Goal: Task Accomplishment & Management: Complete application form

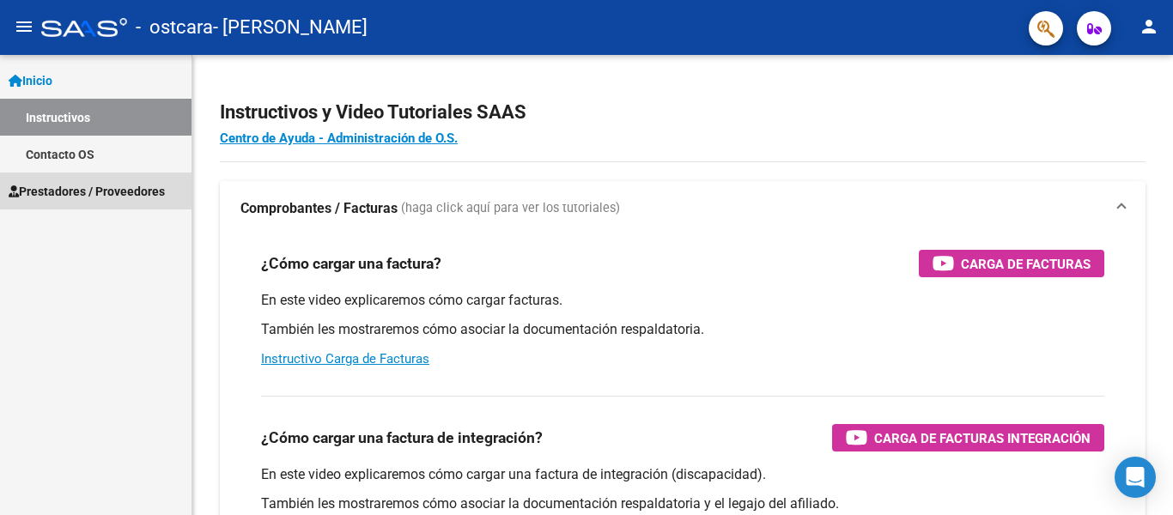
click at [117, 190] on span "Prestadores / Proveedores" at bounding box center [87, 191] width 156 height 19
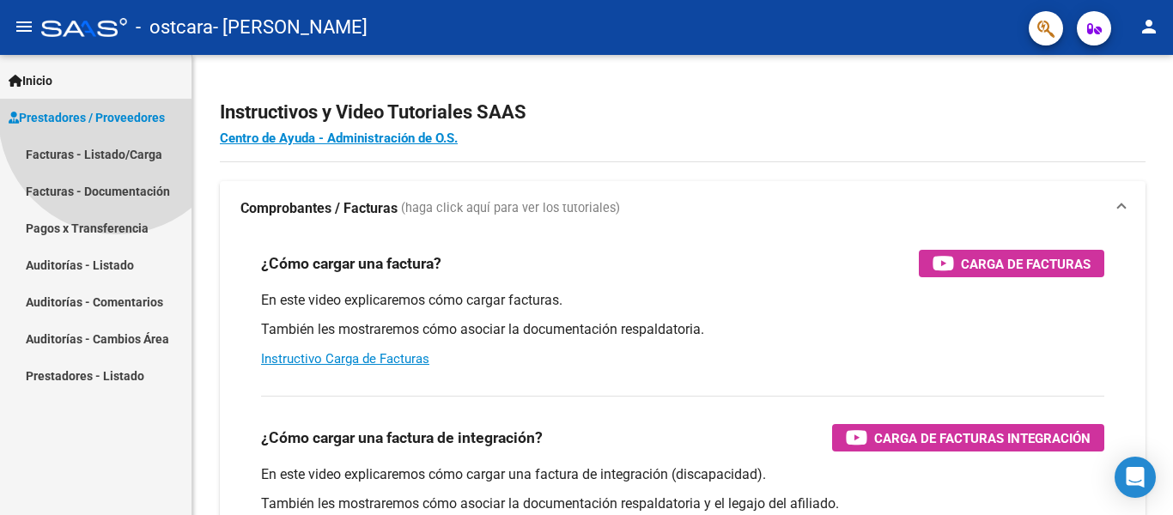
click at [117, 136] on link "Prestadores / Proveedores" at bounding box center [95, 117] width 191 height 37
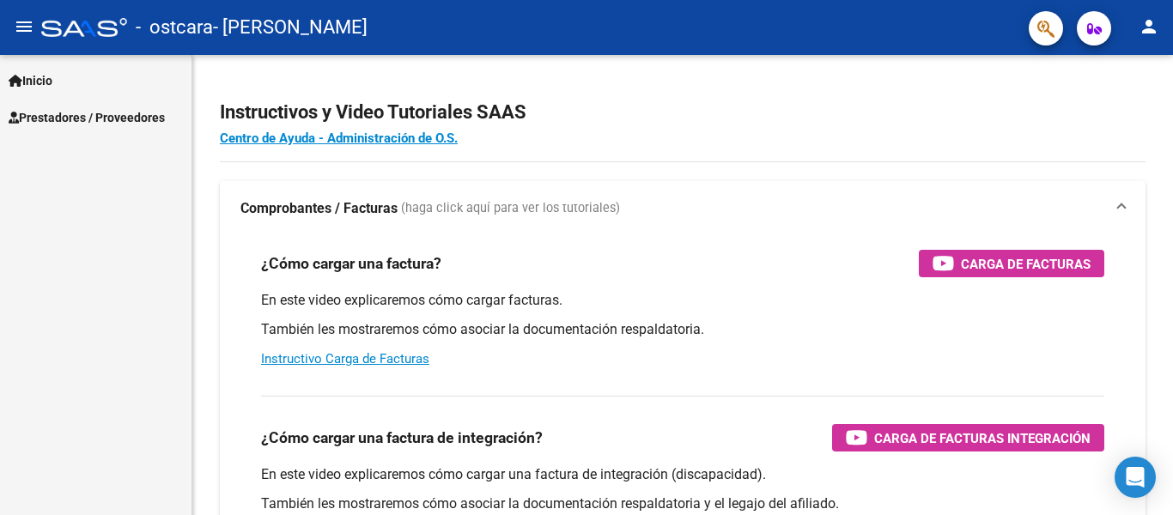
click at [131, 113] on span "Prestadores / Proveedores" at bounding box center [87, 117] width 156 height 19
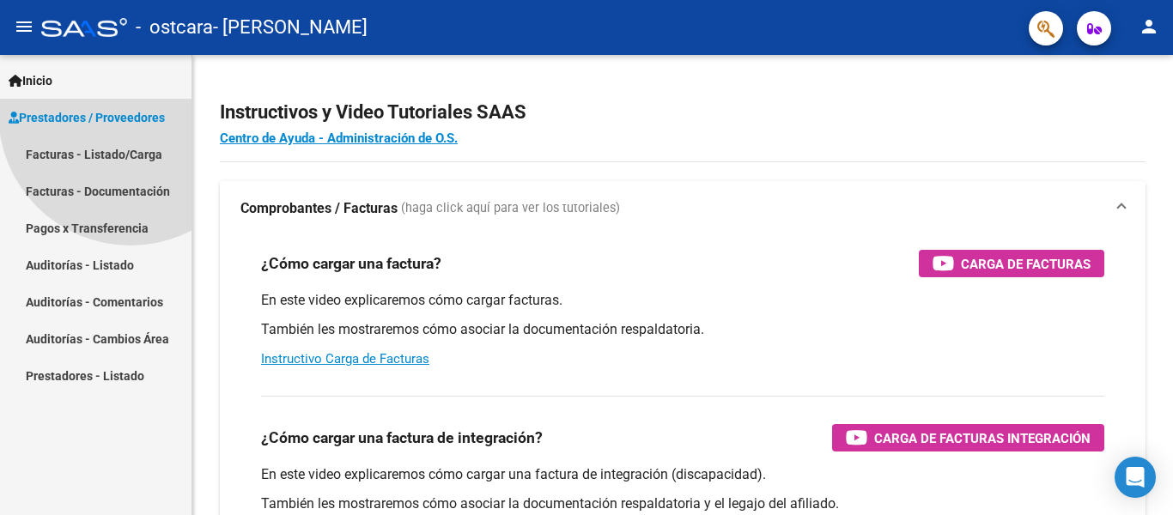
click at [131, 113] on span "Prestadores / Proveedores" at bounding box center [87, 117] width 156 height 19
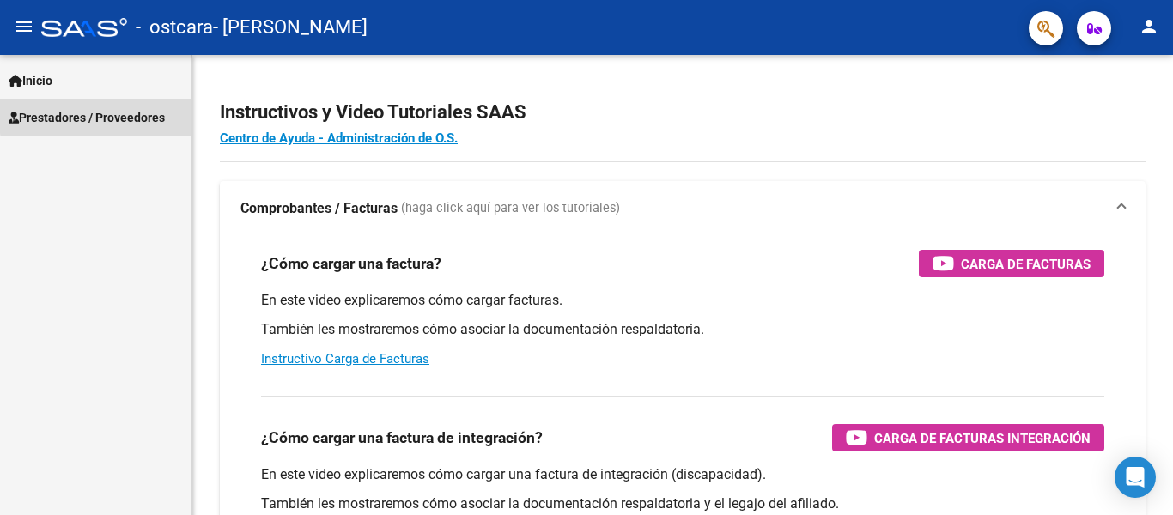
click at [131, 113] on span "Prestadores / Proveedores" at bounding box center [87, 117] width 156 height 19
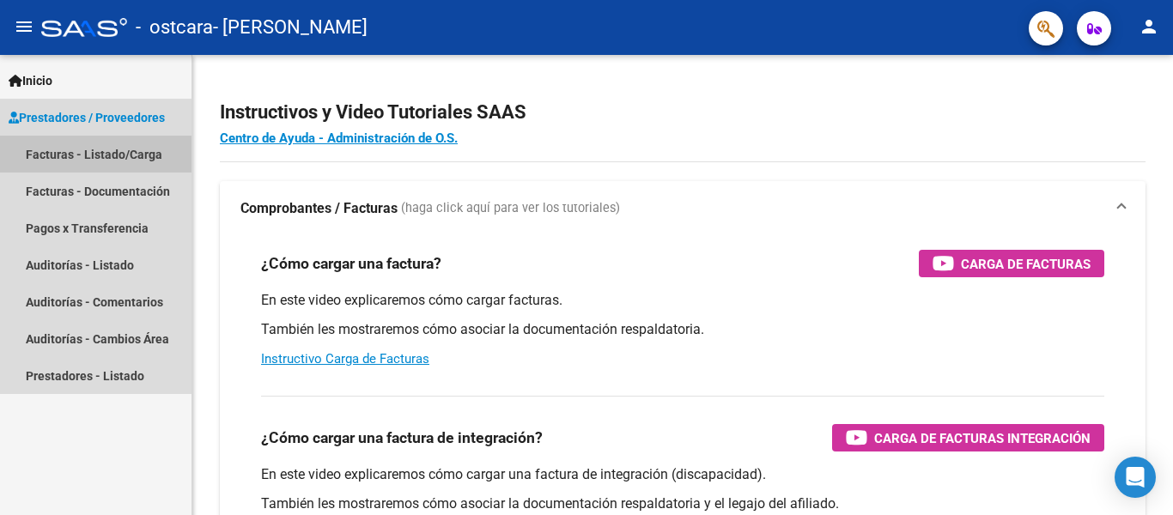
click at [129, 153] on link "Facturas - Listado/Carga" at bounding box center [95, 154] width 191 height 37
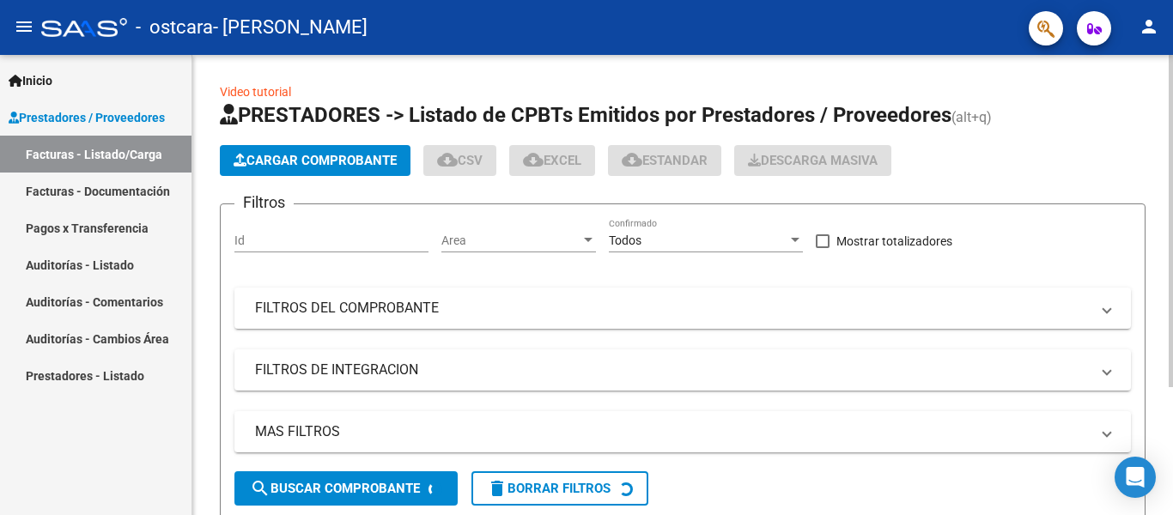
click at [325, 154] on span "Cargar Comprobante" at bounding box center [315, 160] width 163 height 15
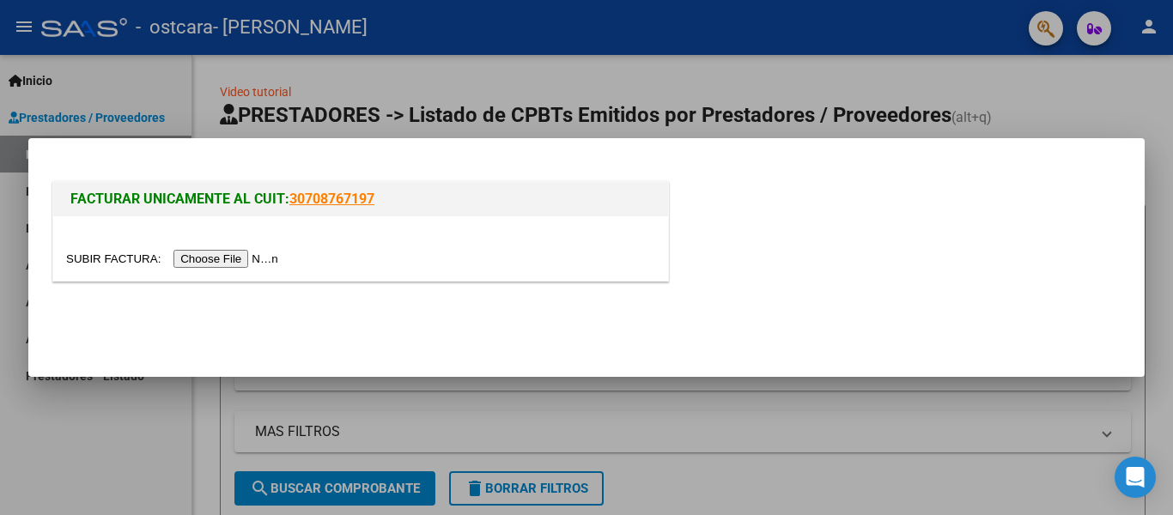
click at [252, 260] on input "file" at bounding box center [174, 259] width 217 height 18
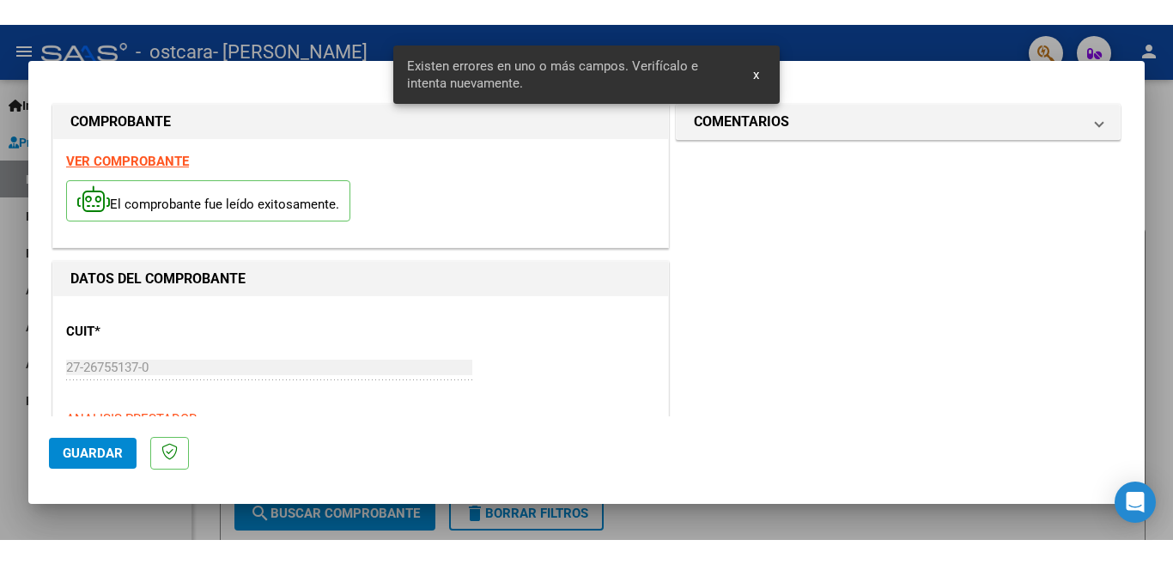
scroll to position [430, 0]
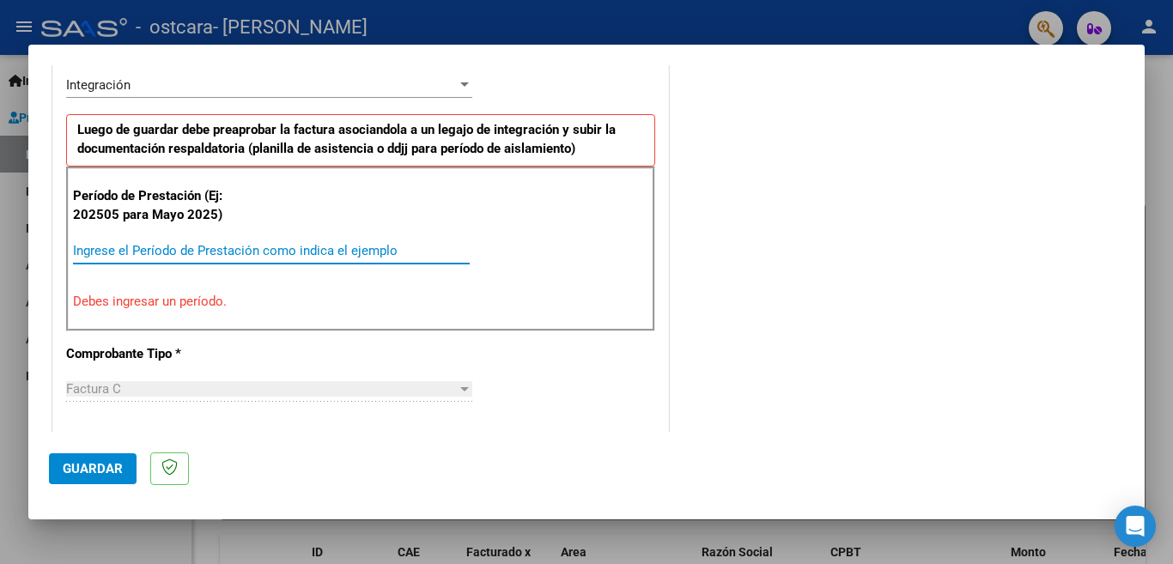
click at [238, 257] on input "Ingrese el Período de Prestación como indica el ejemplo" at bounding box center [271, 250] width 397 height 15
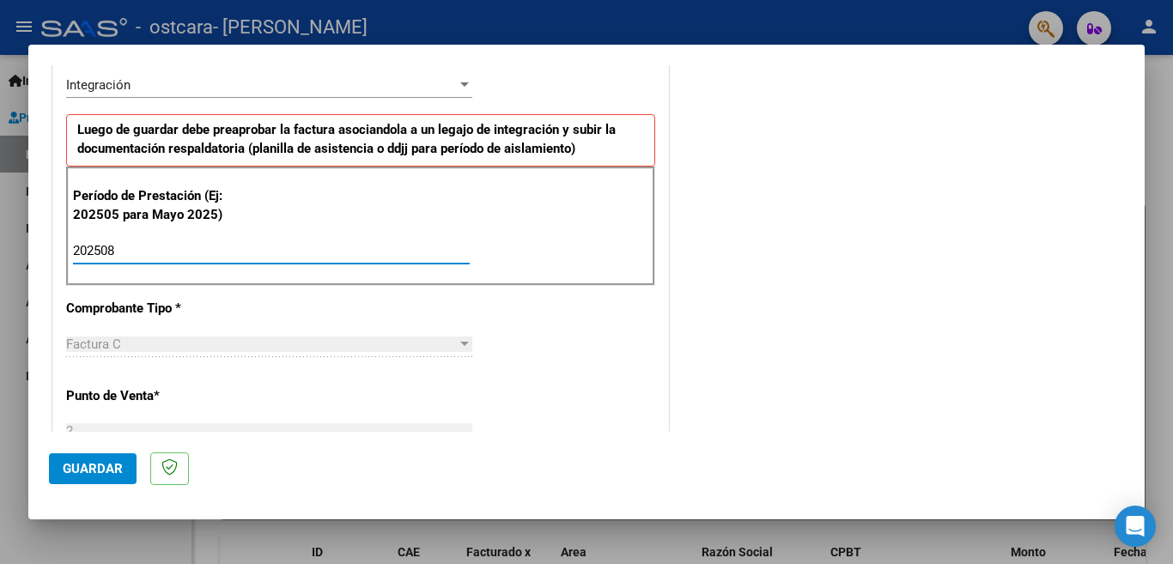
type input "202508"
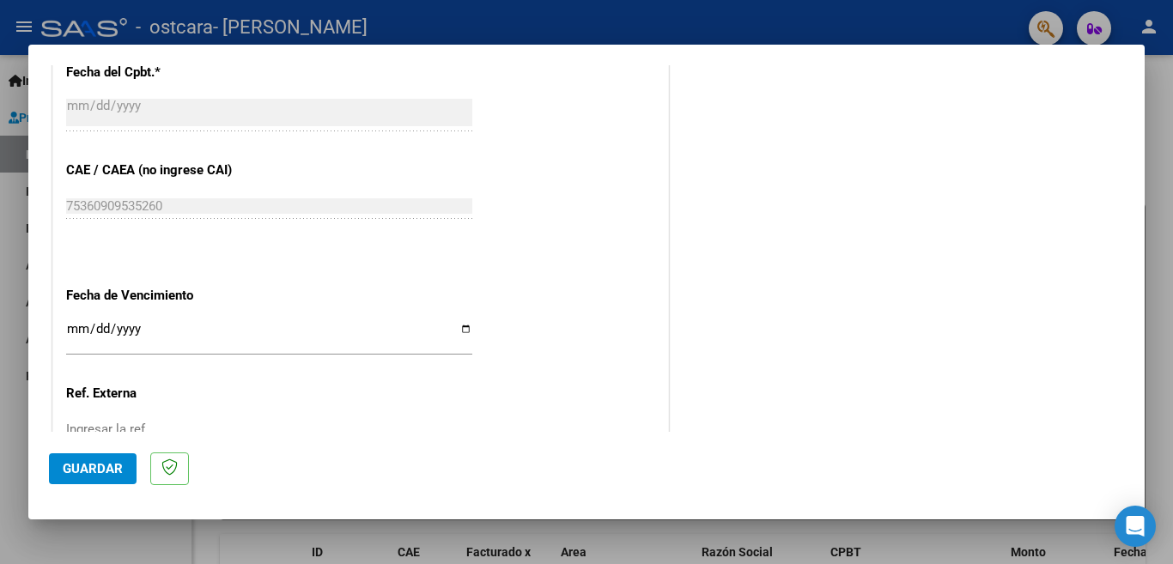
scroll to position [928, 0]
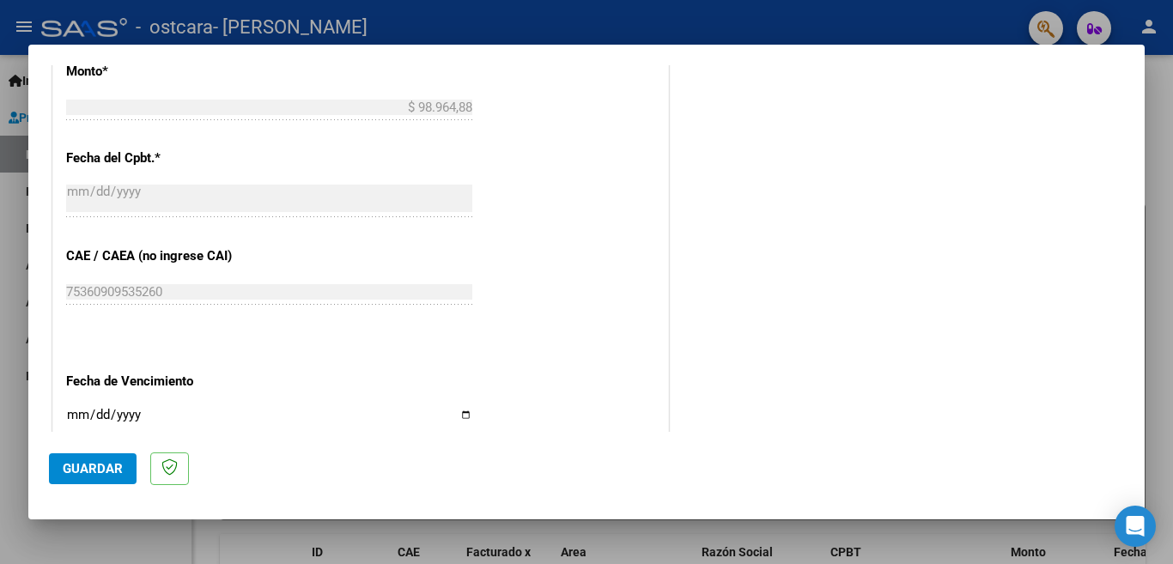
click at [459, 409] on input "Ingresar la fecha" at bounding box center [269, 421] width 406 height 27
click at [459, 408] on input "Ingresar la fecha" at bounding box center [269, 421] width 406 height 27
type input "[DATE]"
click at [97, 465] on span "Guardar" at bounding box center [93, 468] width 60 height 15
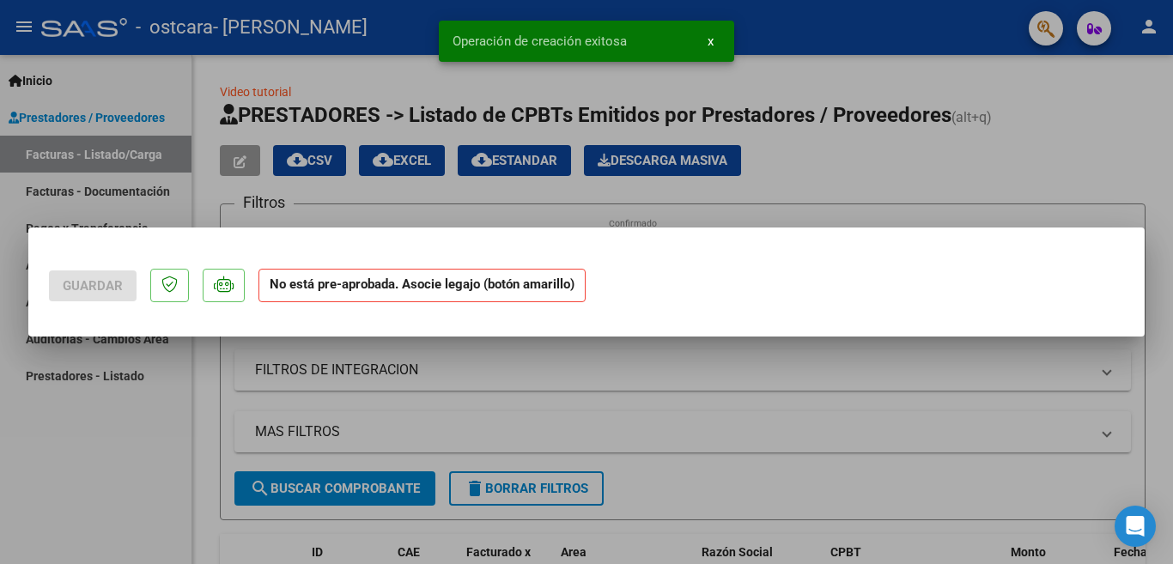
scroll to position [0, 0]
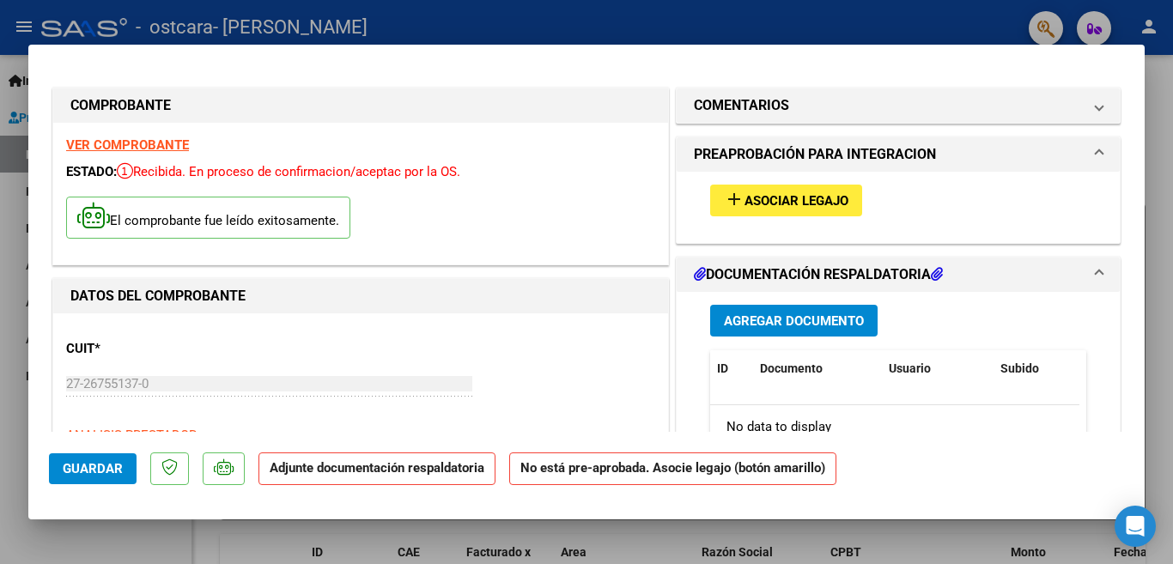
click at [783, 197] on span "Asociar Legajo" at bounding box center [796, 200] width 104 height 15
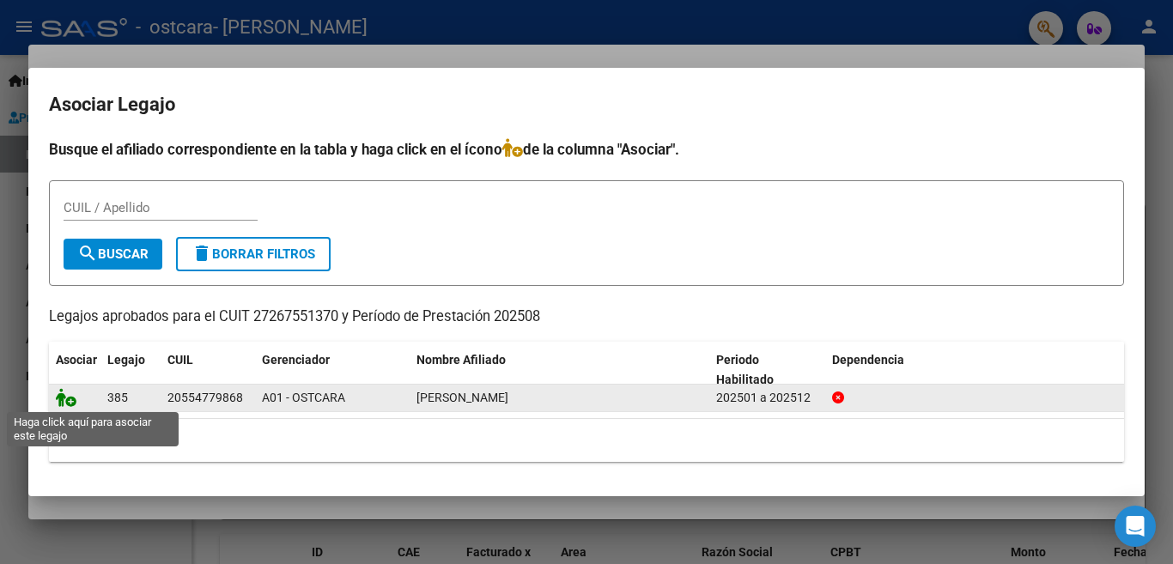
click at [67, 403] on icon at bounding box center [66, 397] width 21 height 19
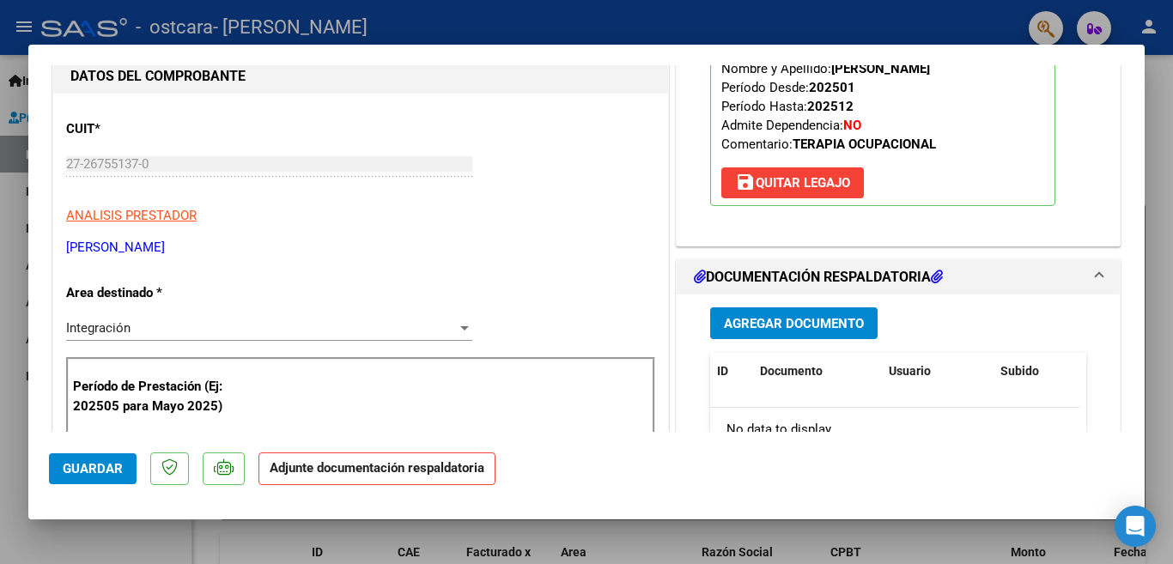
scroll to position [263, 0]
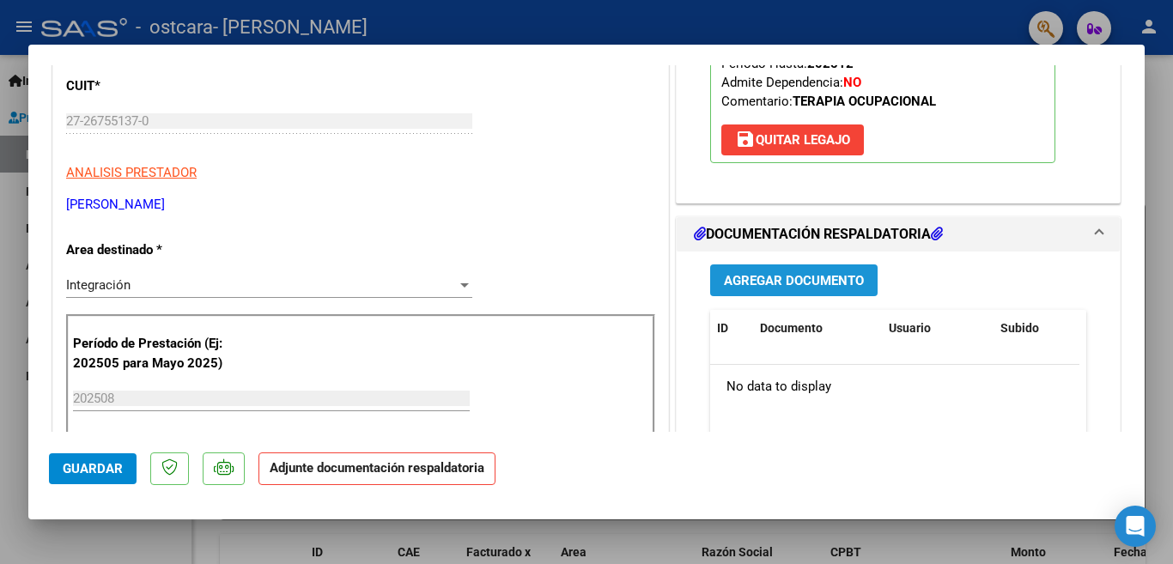
click at [802, 283] on span "Agregar Documento" at bounding box center [794, 280] width 140 height 15
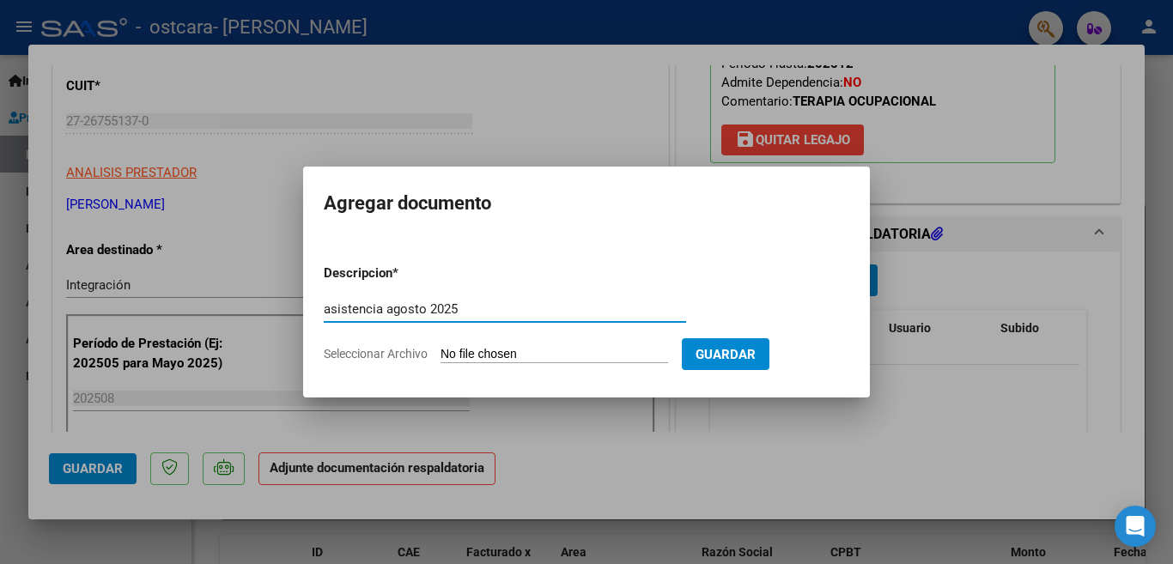
type input "asistencia agosto 2025"
click at [415, 354] on span "Seleccionar Archivo" at bounding box center [376, 354] width 104 height 14
click at [441, 354] on input "Seleccionar Archivo" at bounding box center [555, 355] width 228 height 16
type input "C:\fakepath\Agosto asistencia [PERSON_NAME] 2025.pdf"
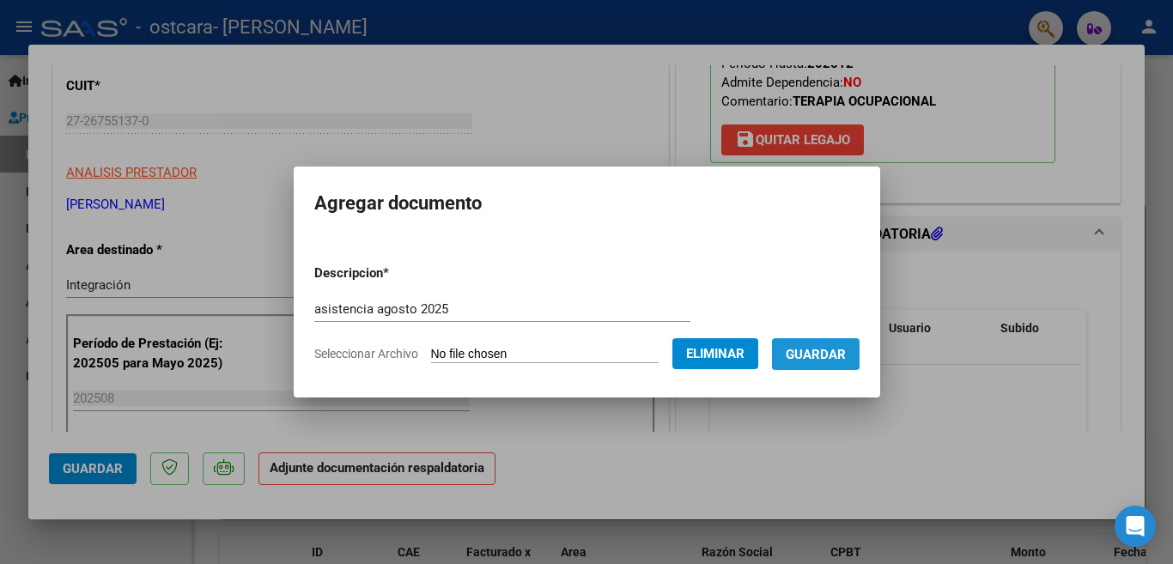
click at [811, 352] on span "Guardar" at bounding box center [816, 354] width 60 height 15
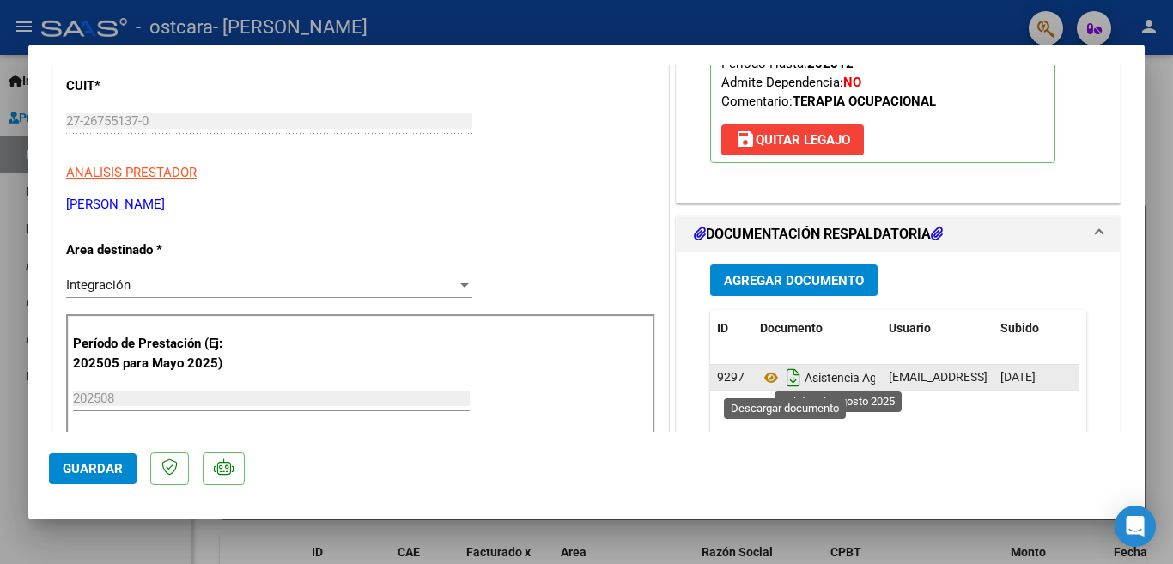
click at [782, 378] on icon "Descargar documento" at bounding box center [793, 377] width 22 height 27
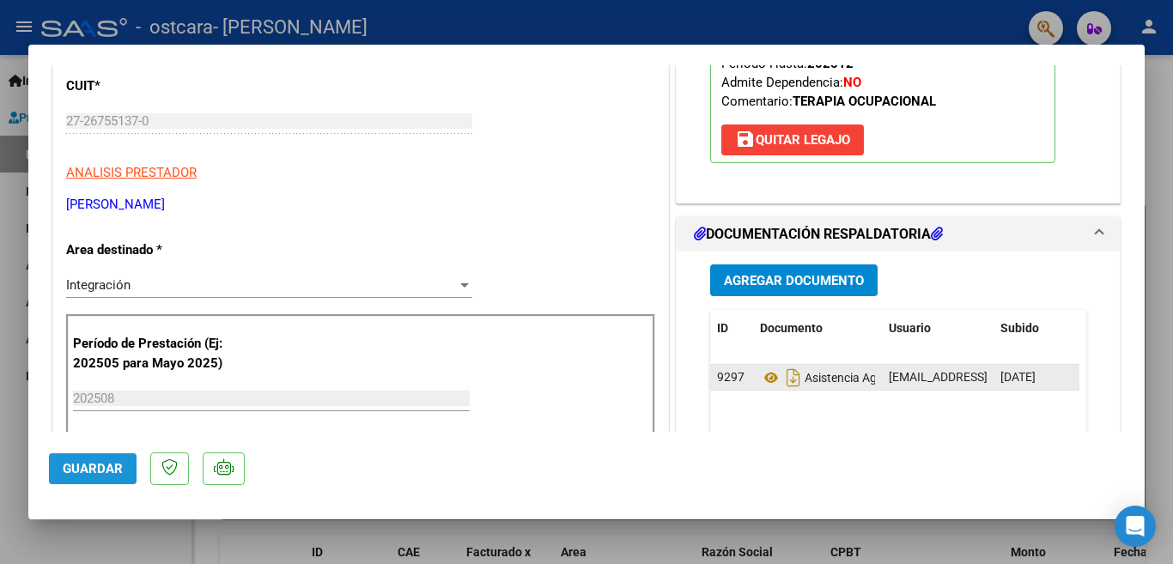
click at [94, 464] on span "Guardar" at bounding box center [93, 468] width 60 height 15
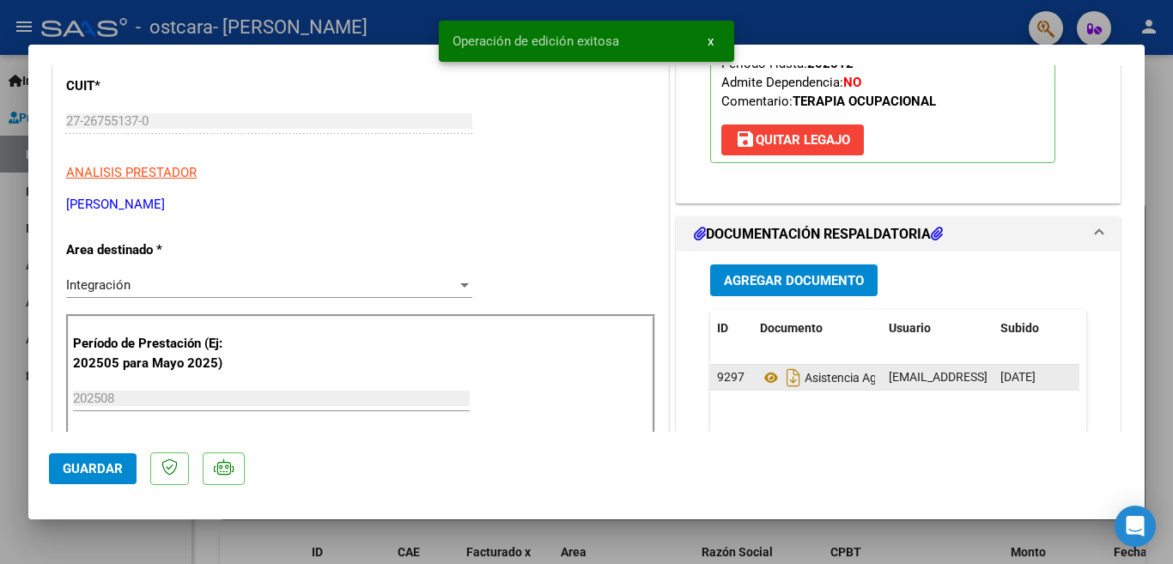
click at [81, 514] on div at bounding box center [586, 282] width 1173 height 564
